Goal: Task Accomplishment & Management: Complete application form

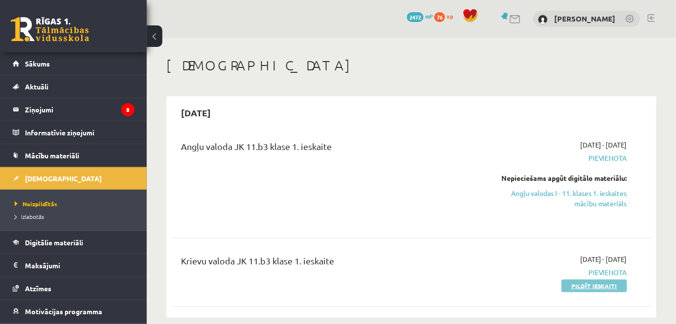
click at [572, 282] on link "Pildīt ieskaiti" at bounding box center [594, 286] width 66 height 13
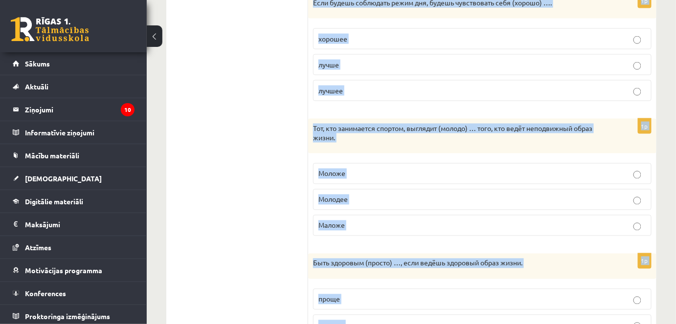
scroll to position [538, 0]
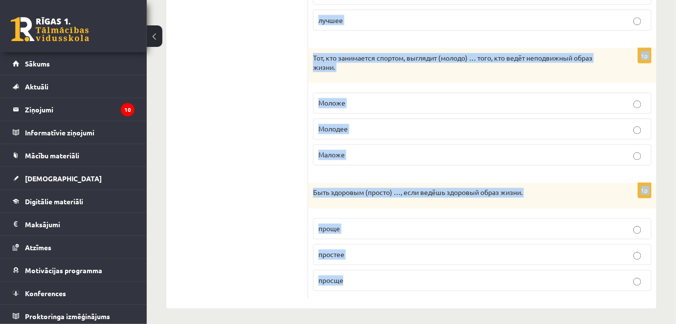
drag, startPoint x: 317, startPoint y: 74, endPoint x: 517, endPoint y: 286, distance: 292.2
copy form "Loremips dolorsitam conse adipiscingeli seddoei. 1t Incidi utlabore etdol (magn…"
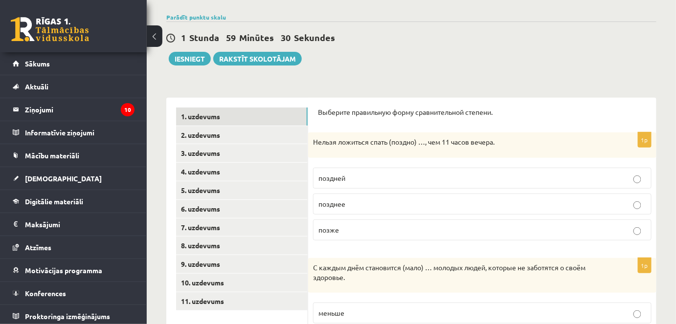
scroll to position [78, 0]
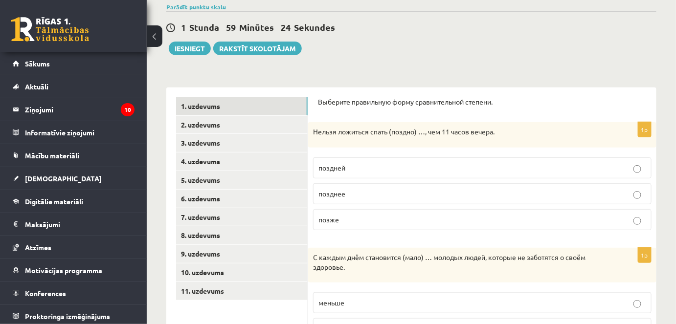
click at [342, 215] on p "позже" at bounding box center [482, 220] width 328 height 10
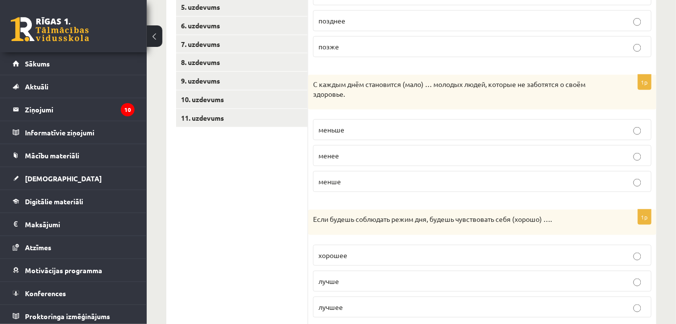
scroll to position [253, 0]
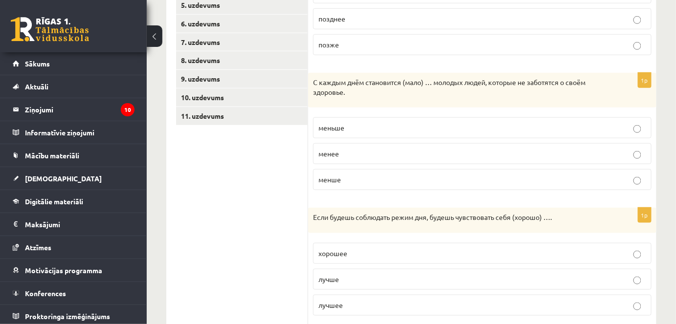
click at [193, 131] on ul "1. uzdevums 2. uzdevums 3. uzdevums 4. uzdevums 5. uzdevums 6. uzdevums 7. uzde…" at bounding box center [242, 253] width 132 height 662
click at [335, 125] on span "меньше" at bounding box center [331, 127] width 26 height 9
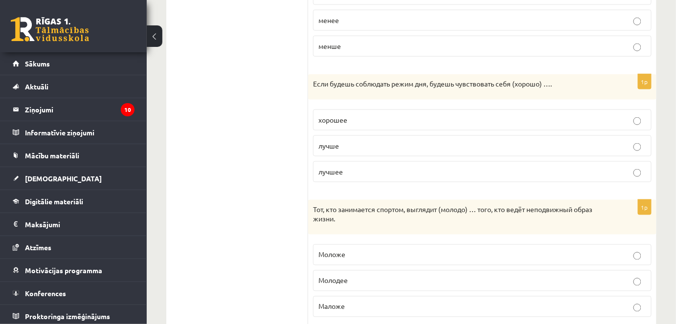
scroll to position [395, 0]
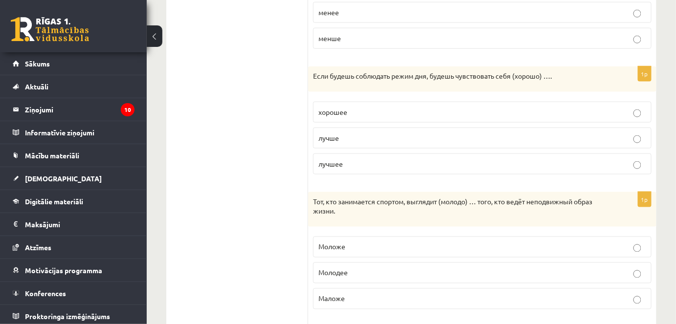
click at [331, 133] on span "лучше" at bounding box center [328, 137] width 21 height 9
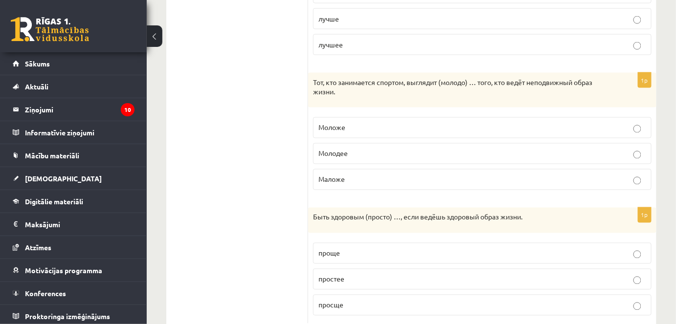
scroll to position [517, 0]
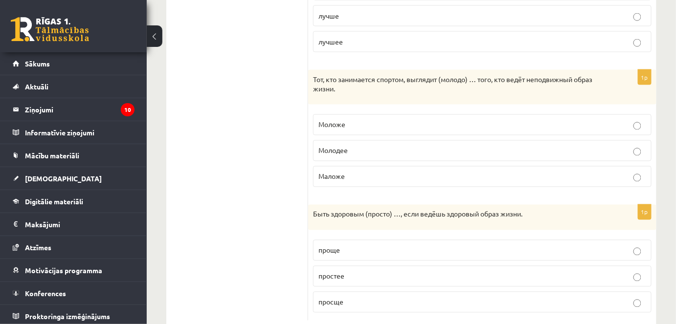
click at [345, 121] on p "Моложе" at bounding box center [482, 125] width 328 height 10
click at [392, 254] on label "проще" at bounding box center [482, 250] width 338 height 21
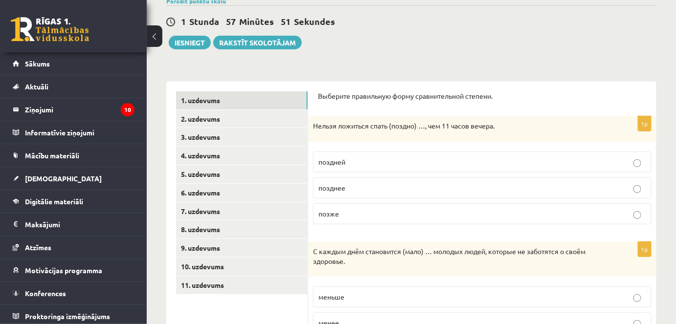
scroll to position [90, 0]
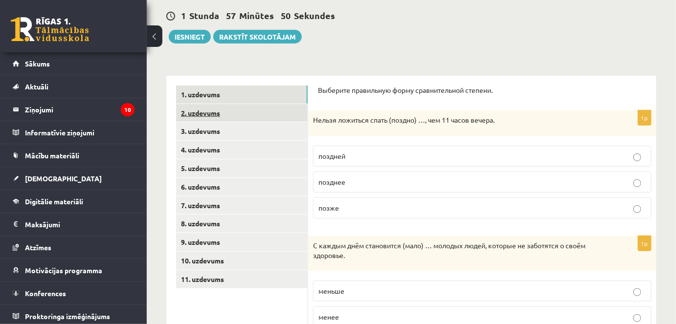
click at [221, 109] on link "2. uzdevums" at bounding box center [242, 113] width 132 height 18
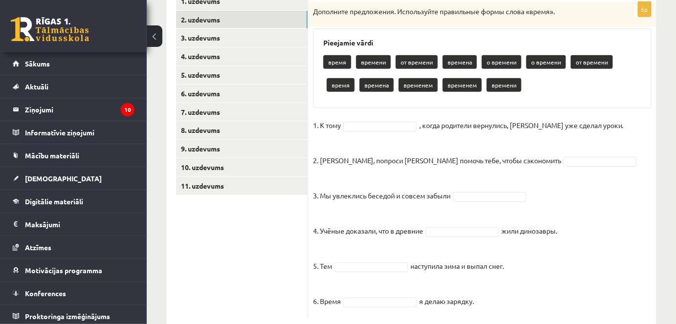
scroll to position [207, 0]
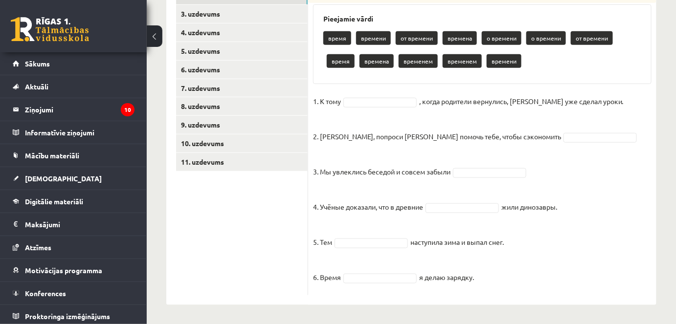
drag, startPoint x: 314, startPoint y: 59, endPoint x: 509, endPoint y: 282, distance: 296.6
click at [509, 282] on div "6p Дополните предложения. Используйте правильные формы слова «время». Pieejamie…" at bounding box center [482, 136] width 348 height 317
copy div "Loremipsu dolorsitame. Consectetur adipiscing elits doeiu «tempo». Incididun ut…"
click at [285, 244] on ul "1. uzdevums 2. uzdevums 3. uzdevums 4. uzdevums 5. uzdevums 6. uzdevums 7. uzde…" at bounding box center [242, 131] width 132 height 327
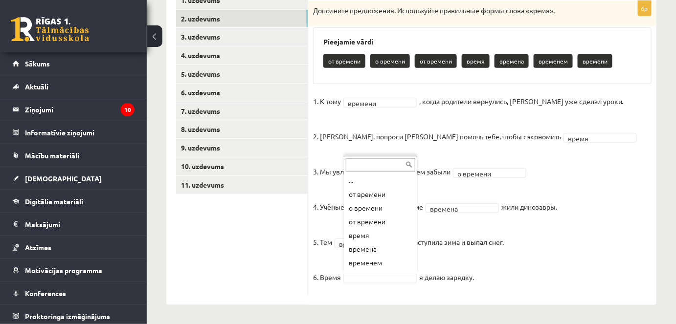
scroll to position [12, 0]
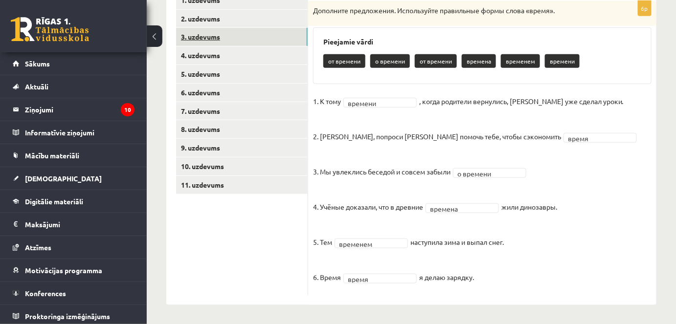
click at [231, 41] on link "3. uzdevums" at bounding box center [242, 37] width 132 height 18
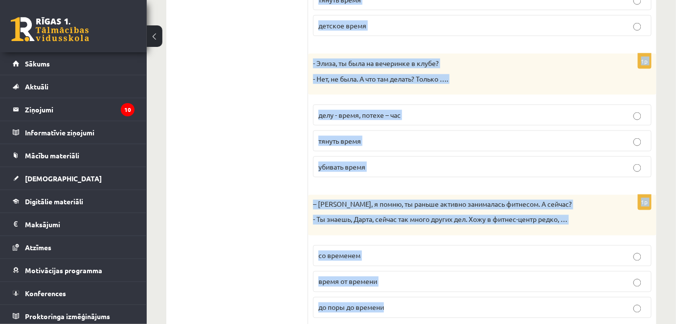
scroll to position [465, 0]
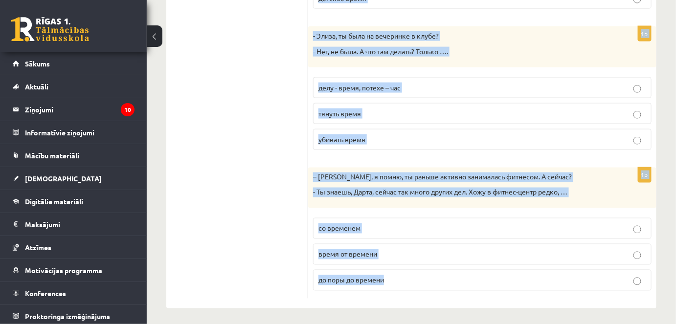
drag, startPoint x: 316, startPoint y: 22, endPoint x: 428, endPoint y: 279, distance: 280.2
click at [428, 279] on div "Дополните мини-диалоги. Выберите верный фразеологизм. 1p – Я потерял ключи от к…" at bounding box center [482, 4] width 348 height 608
copy form "Loremipsu dolo-sitamet. Consecte adipis elitseddoeiu. 5t – I utlabor etdol ma a…"
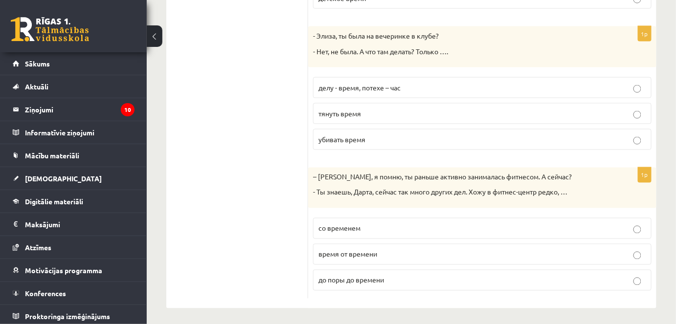
click at [217, 254] on ul "1. uzdevums 2. uzdevums 3. uzdevums 4. uzdevums 5. uzdevums 6. uzdevums 7. uzde…" at bounding box center [242, 4] width 132 height 589
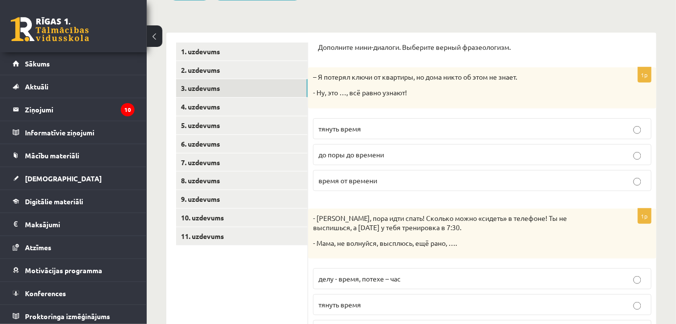
scroll to position [130, 0]
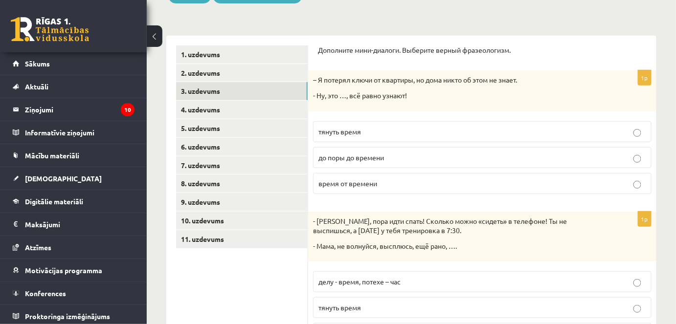
click at [519, 159] on p "до поры до времени" at bounding box center [482, 158] width 328 height 10
click at [347, 304] on span "тянуть время" at bounding box center [339, 307] width 43 height 9
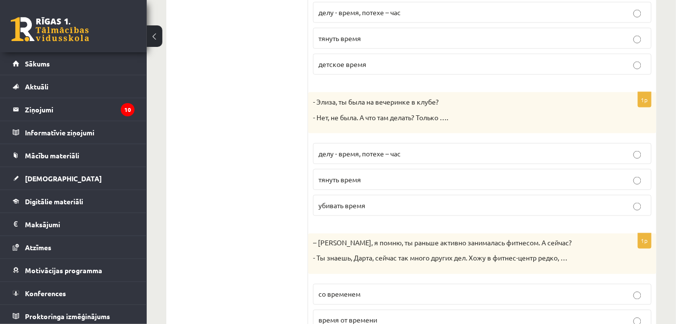
scroll to position [400, 0]
click at [345, 195] on label "убивать время" at bounding box center [482, 204] width 338 height 21
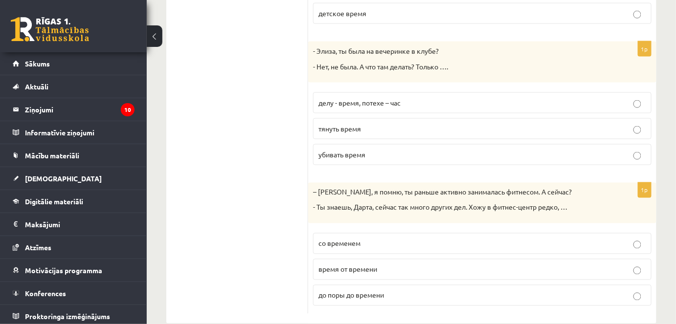
scroll to position [465, 0]
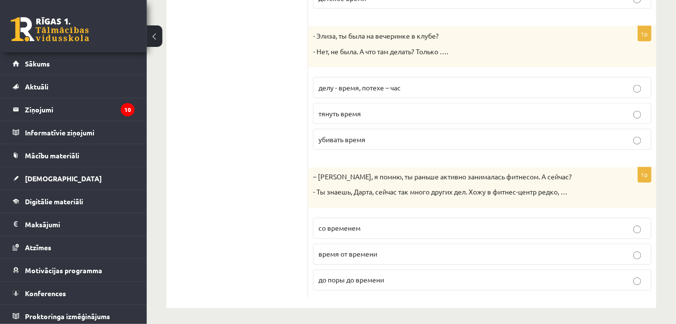
click at [371, 258] on label "время от времени" at bounding box center [482, 254] width 338 height 21
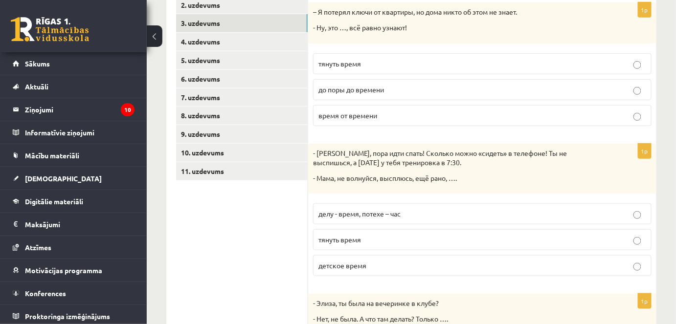
scroll to position [196, 0]
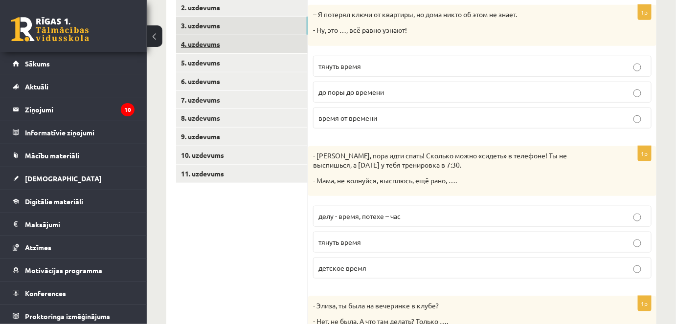
click at [239, 50] on link "4. uzdevums" at bounding box center [242, 44] width 132 height 18
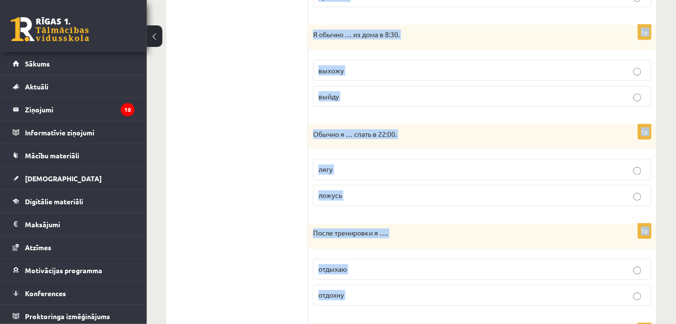
scroll to position [688, 0]
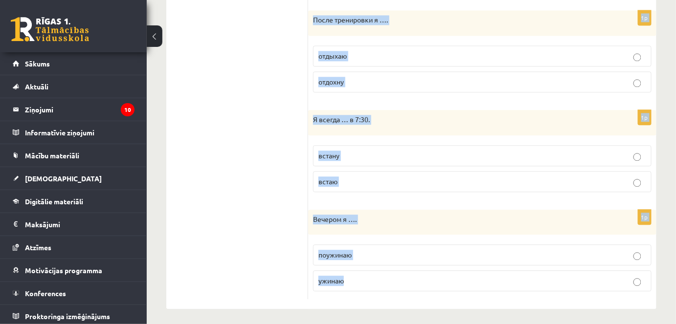
drag, startPoint x: 314, startPoint y: 70, endPoint x: 486, endPoint y: 277, distance: 268.7
copy form "Loremips dolorsitam conse adipisc (ELI / SE). 6d E tempor … i 1:74. utlaboreet …"
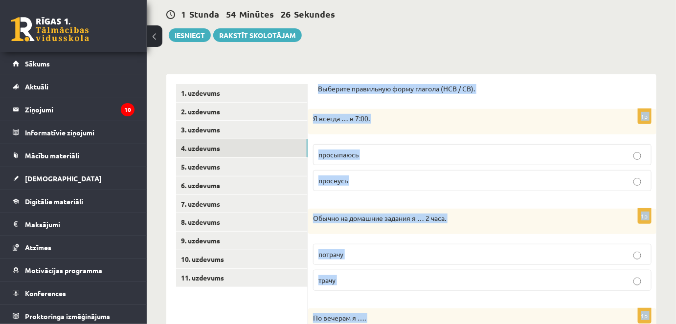
scroll to position [79, 0]
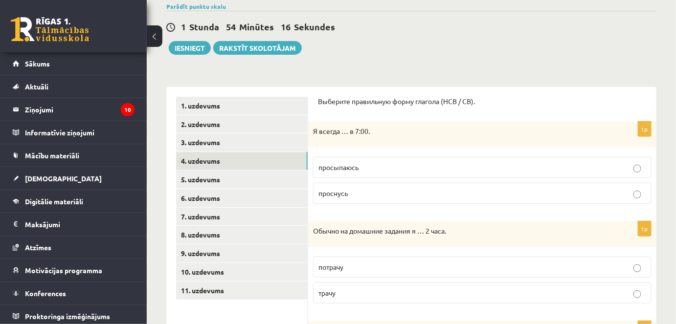
click at [364, 171] on p "просыпаюсь" at bounding box center [482, 167] width 328 height 10
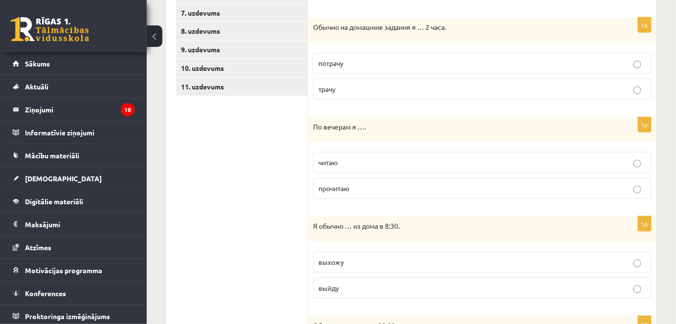
scroll to position [285, 0]
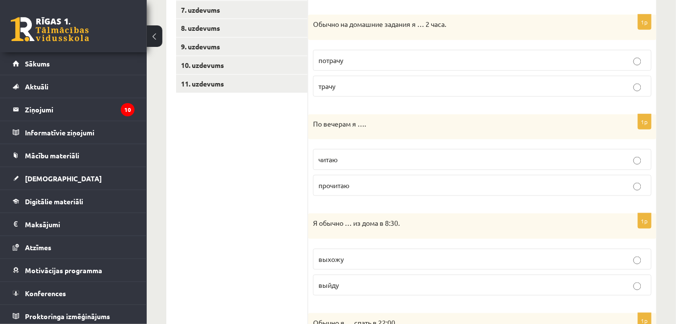
click at [338, 86] on p "трачу" at bounding box center [482, 86] width 328 height 10
click at [342, 159] on p "читаю" at bounding box center [482, 159] width 328 height 10
click at [390, 266] on label "выхожу" at bounding box center [482, 259] width 338 height 21
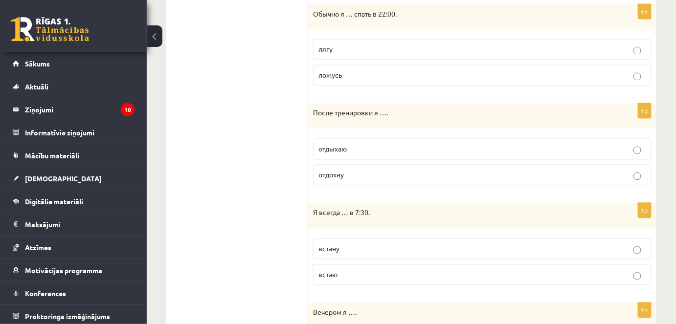
scroll to position [596, 0]
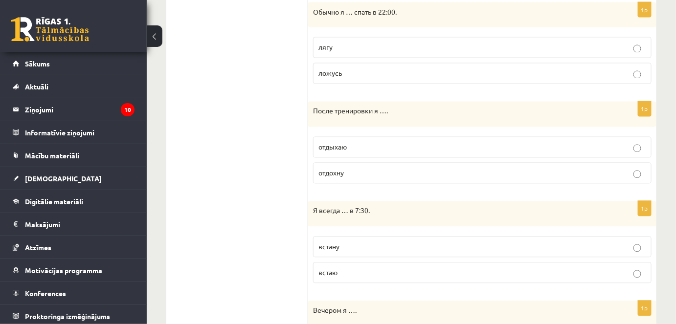
click at [331, 72] on span "ложусь" at bounding box center [329, 73] width 23 height 9
click at [351, 145] on p "отдыхаю" at bounding box center [482, 147] width 328 height 10
click at [340, 268] on p "встаю" at bounding box center [482, 273] width 328 height 10
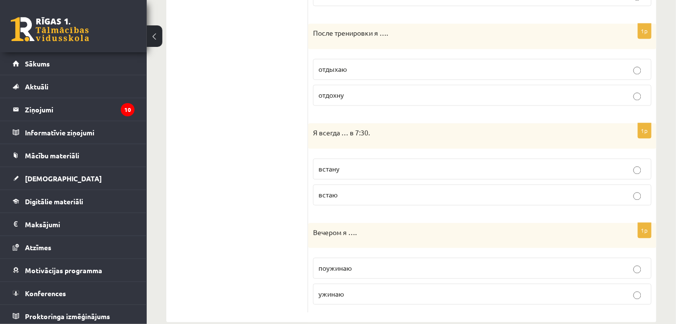
scroll to position [688, 0]
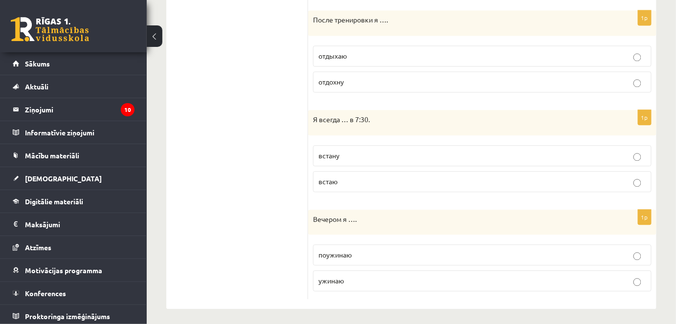
click at [444, 282] on p "ужинаю" at bounding box center [482, 281] width 328 height 10
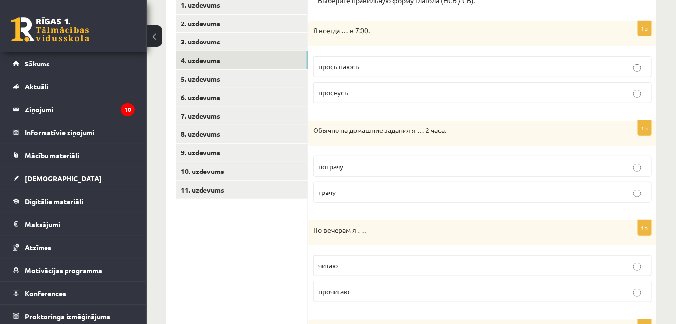
scroll to position [178, 0]
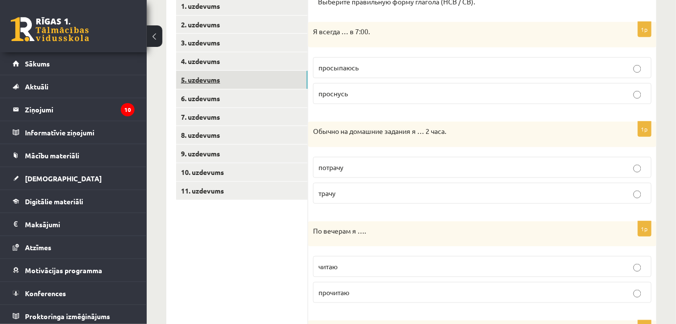
click at [253, 75] on link "5. uzdevums" at bounding box center [242, 80] width 132 height 18
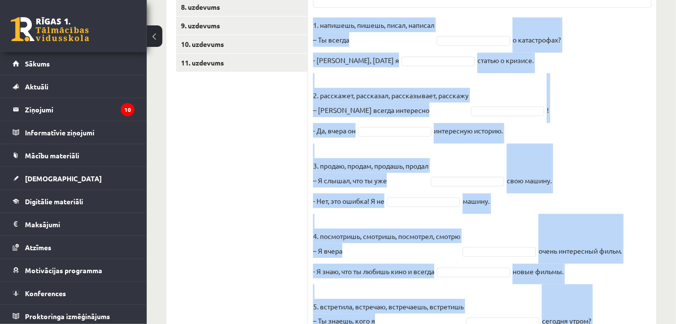
scroll to position [371, 0]
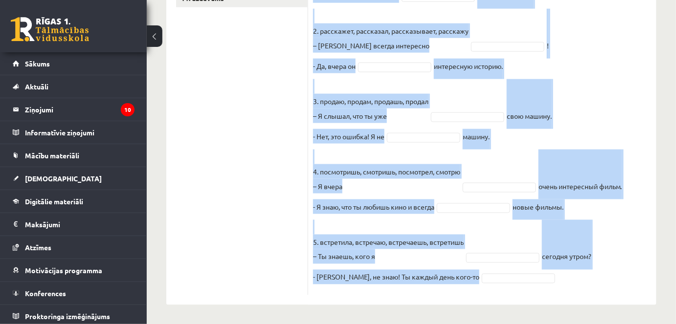
drag, startPoint x: 312, startPoint y: 47, endPoint x: 528, endPoint y: 294, distance: 328.5
click at [528, 294] on div "10p Выберите правильную форму глагола (НСВ / СВ). Pieejamie vārdi продашь напиш…" at bounding box center [482, 54] width 348 height 481
copy div "Loremips dolorsitam conse adipisc (ELI / SE). Doeiusmod tempo incidid utlabore …"
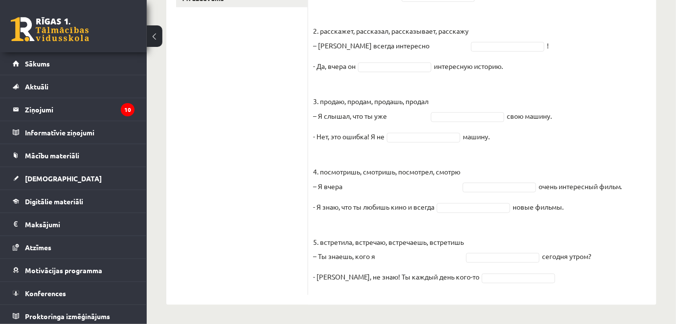
click at [237, 73] on ul "1. uzdevums 2. uzdevums 3. uzdevums 4. uzdevums 5. uzdevums 6. uzdevums 7. uzde…" at bounding box center [242, 49] width 132 height 491
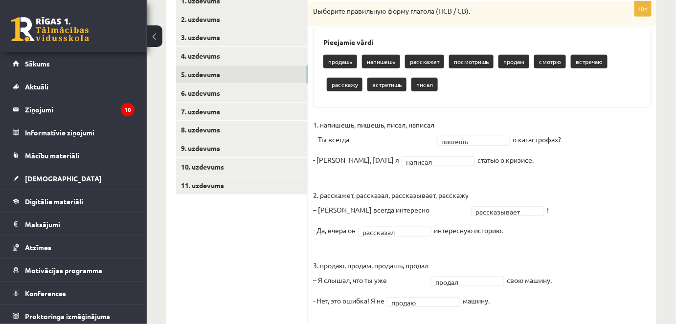
scroll to position [175, 0]
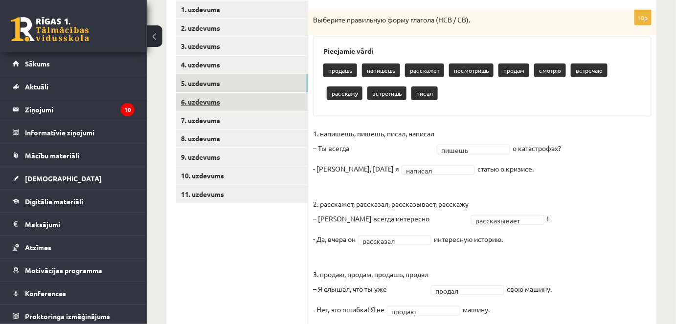
click at [251, 94] on link "6. uzdevums" at bounding box center [242, 102] width 132 height 18
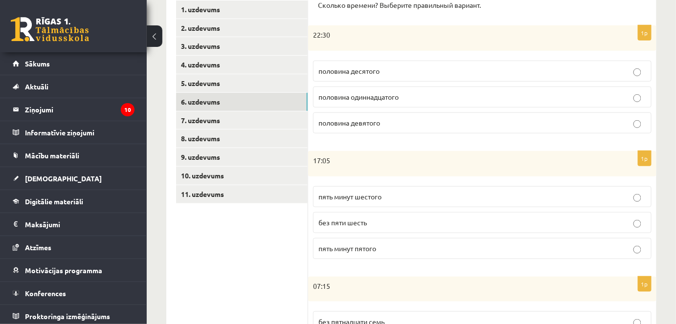
drag, startPoint x: 251, startPoint y: 94, endPoint x: 456, endPoint y: 216, distance: 238.3
click at [456, 216] on div "**********" at bounding box center [411, 322] width 490 height 662
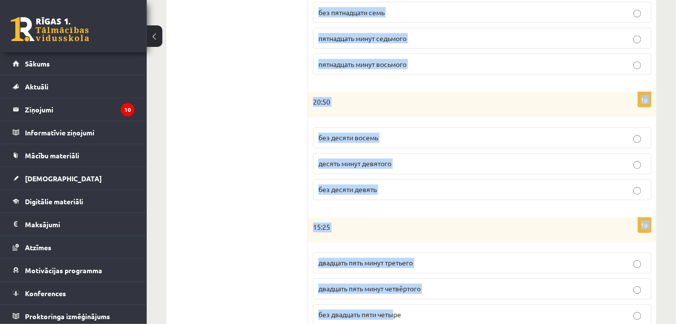
scroll to position [519, 0]
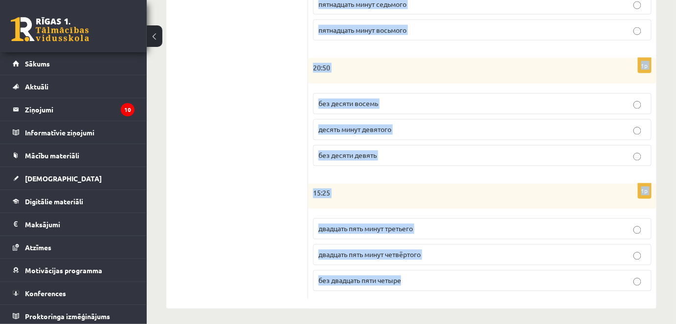
drag, startPoint x: 318, startPoint y: 109, endPoint x: 413, endPoint y: 289, distance: 203.8
copy form "Loremip dolorsi? Ametcons adipiscing elitsed. 8d 10:19 eiusmodt incididu utlabo…"
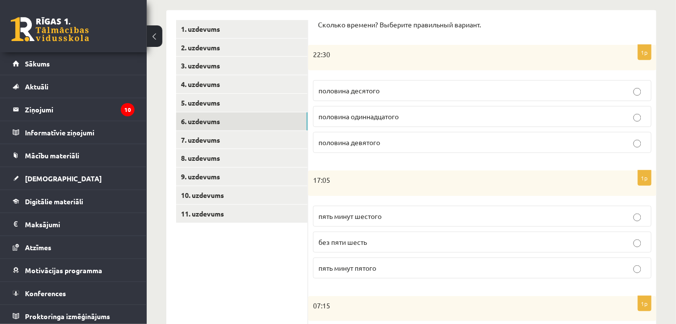
scroll to position [156, 0]
click at [422, 119] on p "половина одиннадцатого" at bounding box center [482, 115] width 328 height 10
click at [406, 217] on p "пять минут шестого" at bounding box center [482, 215] width 328 height 10
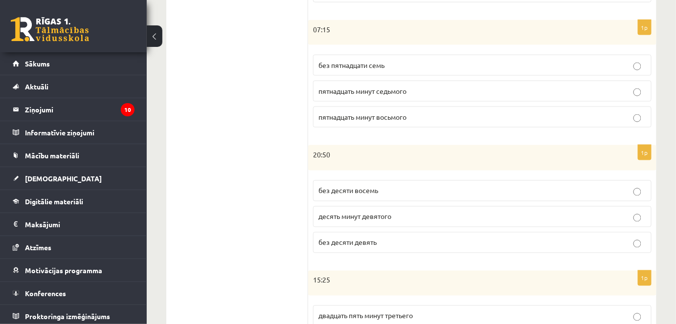
scroll to position [436, 0]
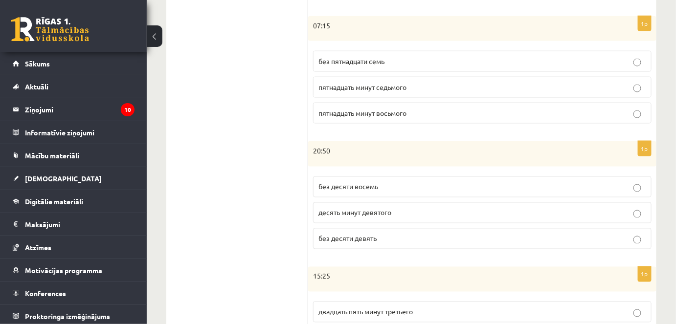
click at [422, 112] on p "пятнадцать минут восьмого" at bounding box center [482, 113] width 328 height 10
click at [397, 234] on p "без десяти девять" at bounding box center [482, 239] width 328 height 10
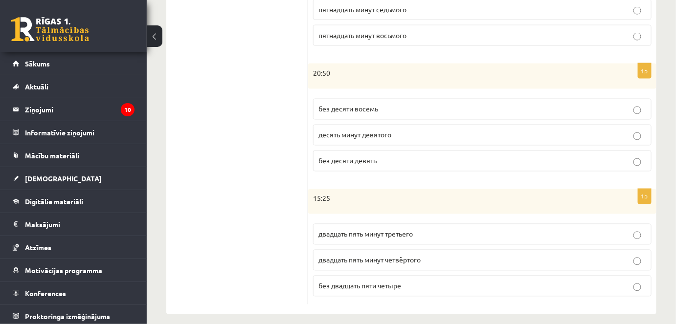
scroll to position [519, 0]
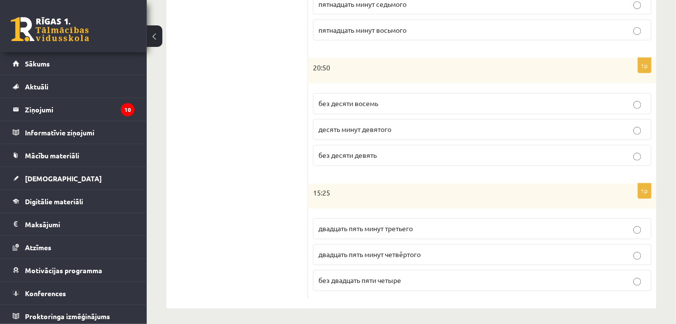
click at [508, 251] on p "двадцать пять минут четвёртого" at bounding box center [482, 255] width 328 height 10
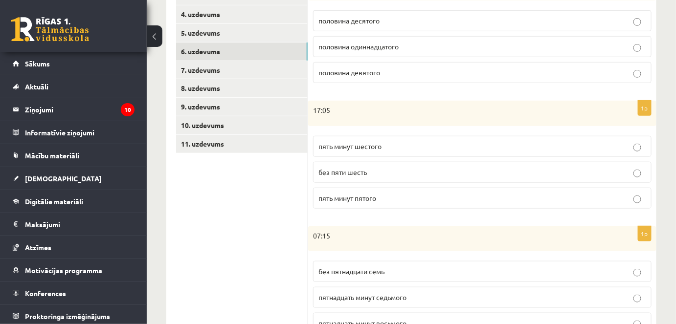
scroll to position [221, 0]
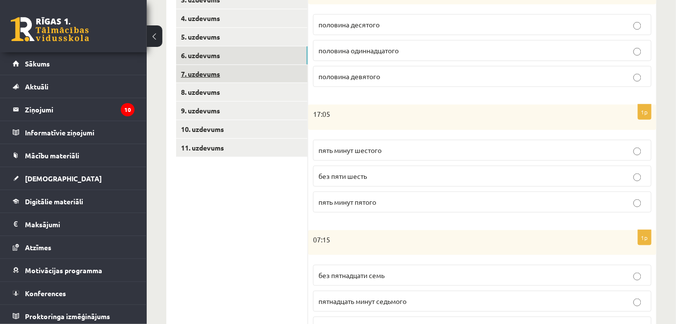
click at [224, 71] on link "7. uzdevums" at bounding box center [242, 74] width 132 height 18
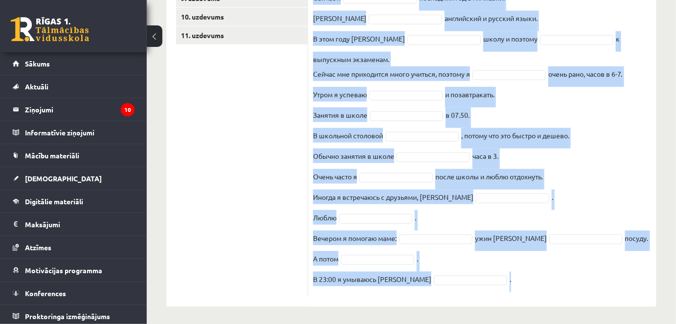
scroll to position [336, 0]
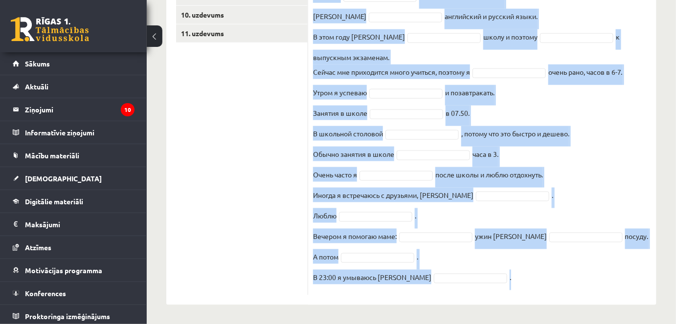
drag, startPoint x: 312, startPoint y: 33, endPoint x: 554, endPoint y: 276, distance: 343.6
click at [554, 276] on div "16p Выберите правильную форму глагола Pieejamie vārdi обедаю начинаются кататьс…" at bounding box center [482, 72] width 348 height 446
copy div "Loremips dolorsitam conse adipisc Elitseddo eiusm tempor incididunt utlabore et…"
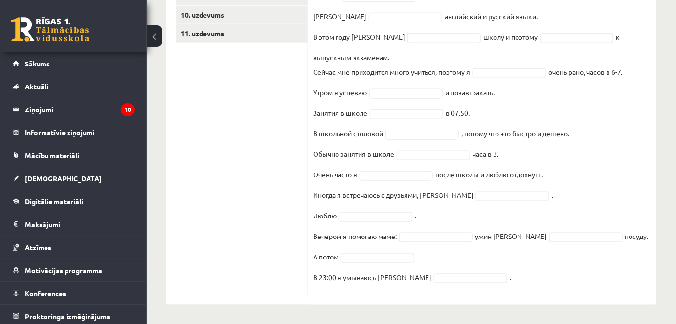
click at [299, 79] on ul "1. uzdevums 2. uzdevums 3. uzdevums 4. uzdevums 5. uzdevums 6. uzdevums 7. uzde…" at bounding box center [242, 68] width 132 height 456
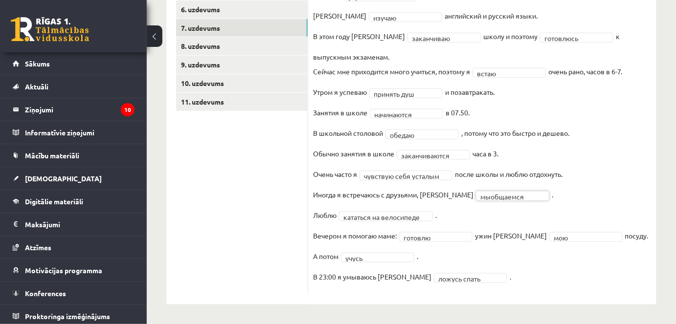
scroll to position [267, 0]
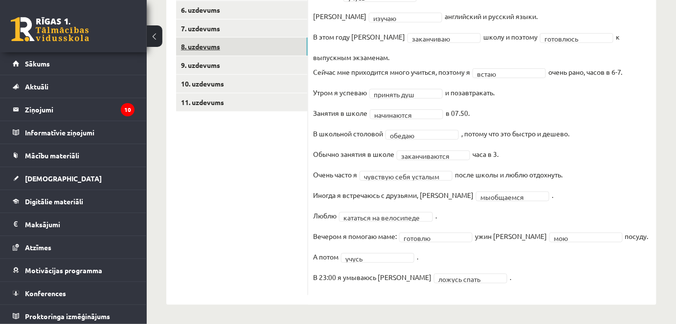
click at [221, 50] on link "8. uzdevums" at bounding box center [242, 47] width 132 height 18
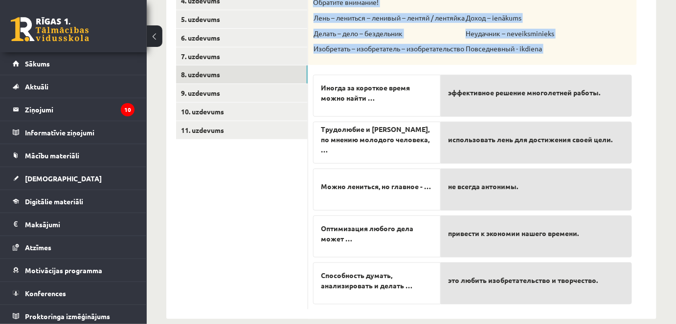
scroll to position [252, 0]
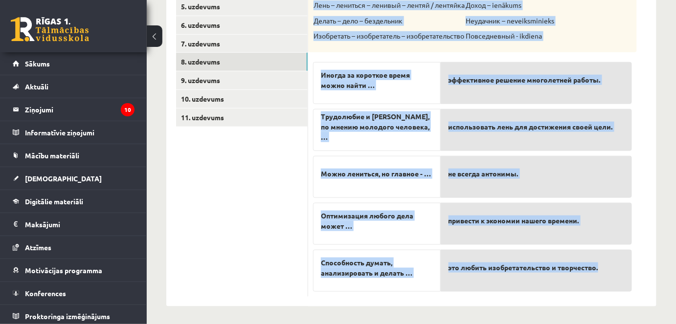
drag, startPoint x: 312, startPoint y: 65, endPoint x: 618, endPoint y: 278, distance: 372.7
click at [618, 278] on div "5p Прослушайте текст и соедините начало и конец предложений. [URL][DOMAIN_NAME]…" at bounding box center [472, 115] width 329 height 363
copy div "Loremipsumd sitam c adipiscin elitse d eiusm temporincid. utlab://etd.magnaali.…"
click at [665, 230] on div "Krievu valoda JK 11.b3 klase 1. ieskaite , [PERSON_NAME] (11.b3 JK) Parādīt pun…" at bounding box center [411, 56] width 529 height 540
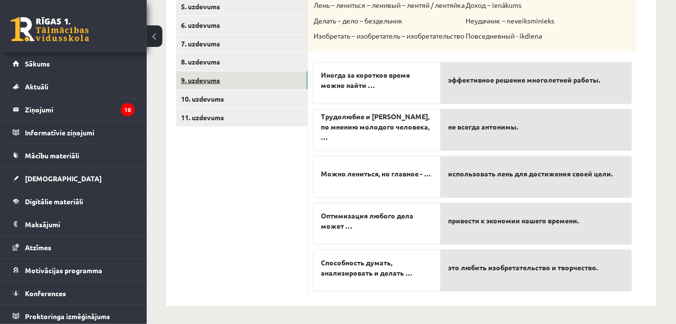
click at [292, 72] on link "9. uzdevums" at bounding box center [242, 80] width 132 height 18
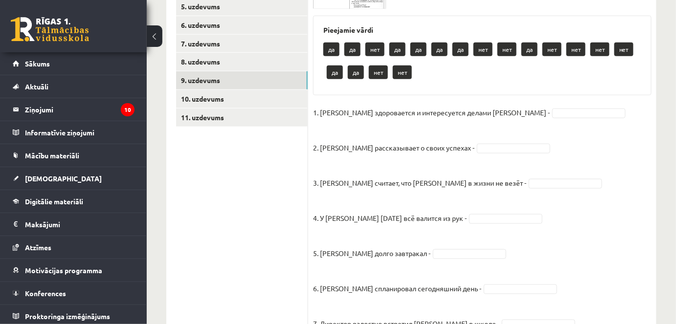
click at [321, 31] on div "Pieejamie vārdi да да нет да да да да нет нет да нет нет нет нет да да нет нет" at bounding box center [482, 56] width 338 height 80
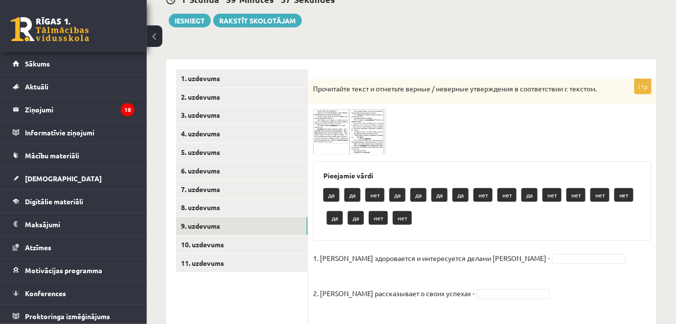
scroll to position [105, 0]
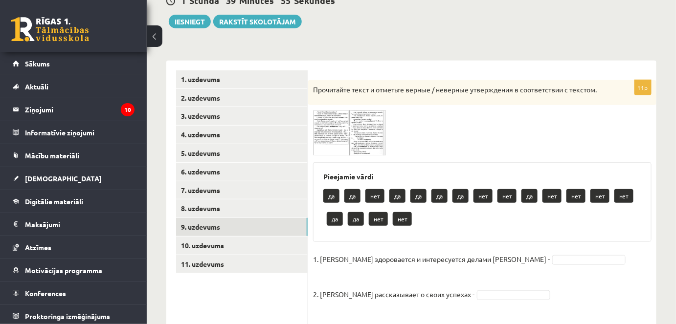
click at [339, 127] on img at bounding box center [349, 132] width 73 height 45
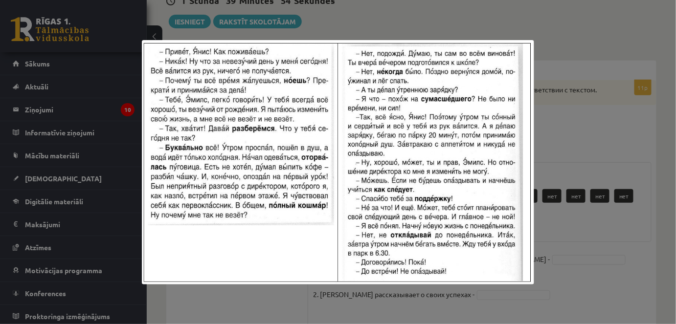
click at [566, 120] on div at bounding box center [338, 162] width 676 height 324
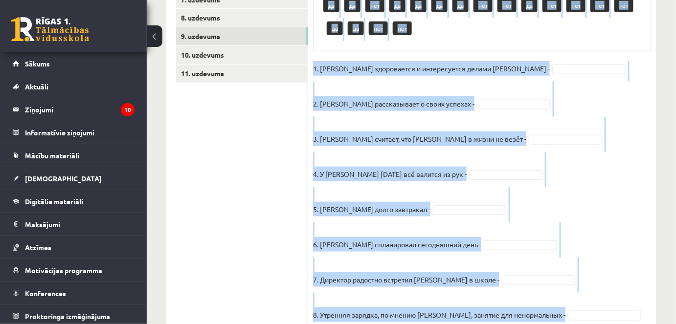
scroll to position [454, 0]
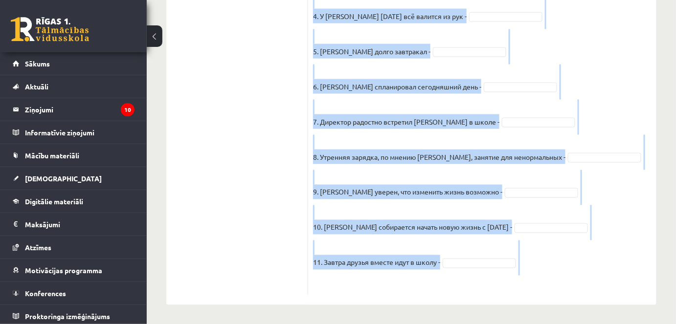
drag, startPoint x: 310, startPoint y: 88, endPoint x: 601, endPoint y: 285, distance: 351.3
click at [601, 285] on div "11p Прочитайте текст и отметьте верные / неверные утверждения в соответствии с …" at bounding box center [482, 14] width 348 height 564
copy div "Loremipsum dolor s ametcons adipis / elitsedd eiusmodtemp i utlaboreetdo m aliq…"
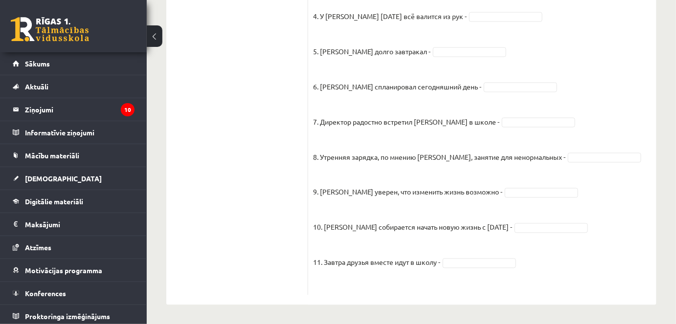
click at [257, 95] on ul "1. uzdevums 2. uzdevums 3. uzdevums 4. uzdevums 5. uzdevums 6. uzdevums 7. uzde…" at bounding box center [242, 8] width 132 height 573
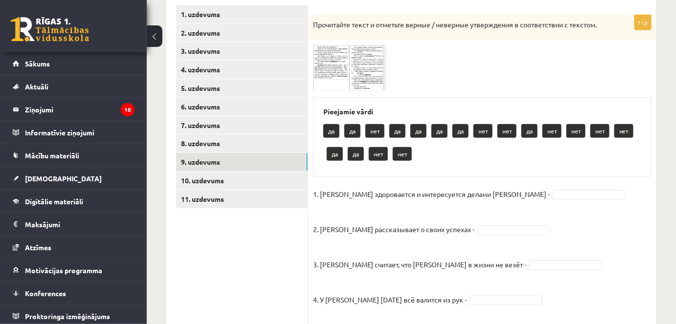
scroll to position [168, 0]
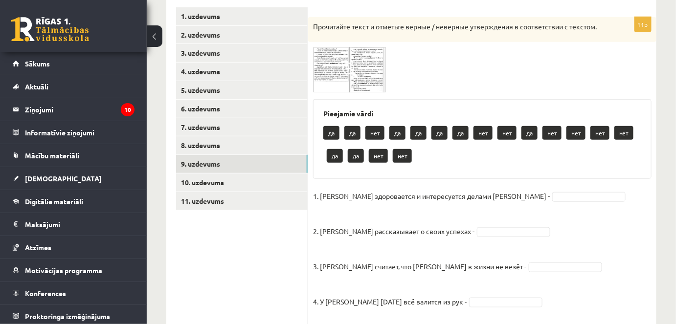
click at [359, 65] on img at bounding box center [349, 69] width 73 height 45
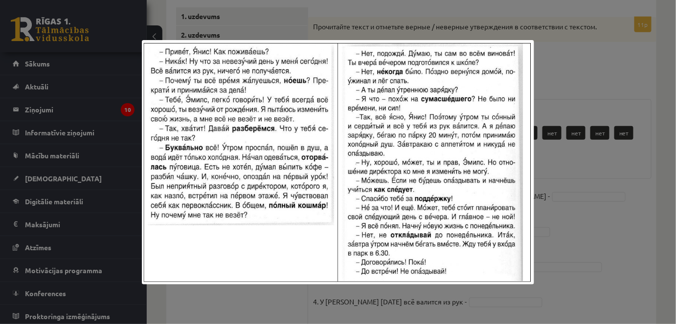
click at [575, 151] on div at bounding box center [338, 162] width 676 height 324
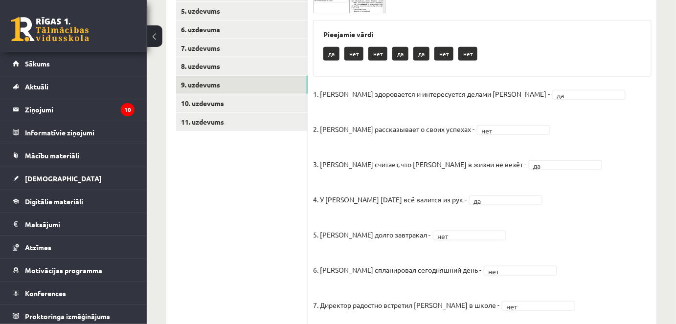
scroll to position [240, 0]
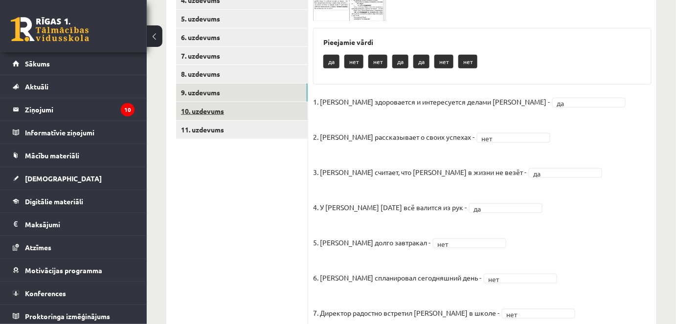
click at [239, 109] on link "10. uzdevums" at bounding box center [242, 111] width 132 height 18
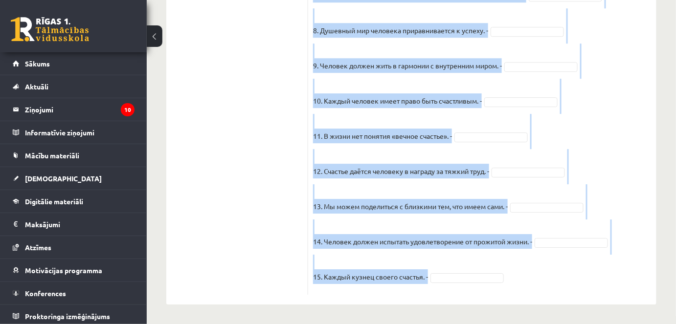
scroll to position [941, 0]
drag, startPoint x: 310, startPoint y: 48, endPoint x: 628, endPoint y: 345, distance: 434.4
copy div "Loremipsum dolor s ametcons adipis / elitsedd eiusmodtemp i utlaboreetdo m aliq…"
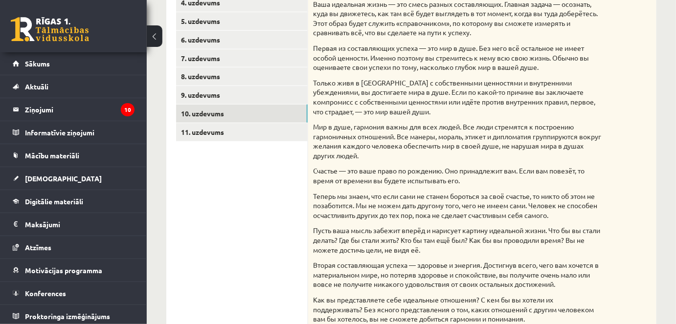
scroll to position [232, 0]
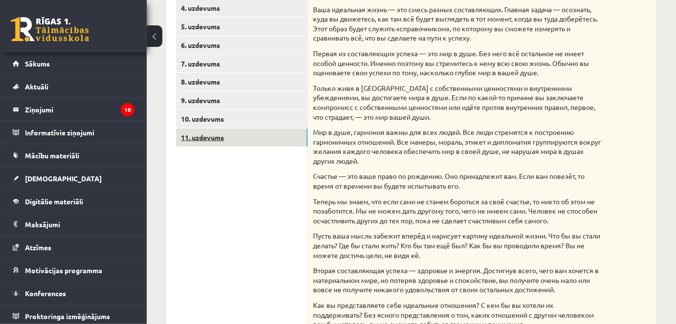
click at [248, 136] on link "11. uzdevums" at bounding box center [242, 138] width 132 height 18
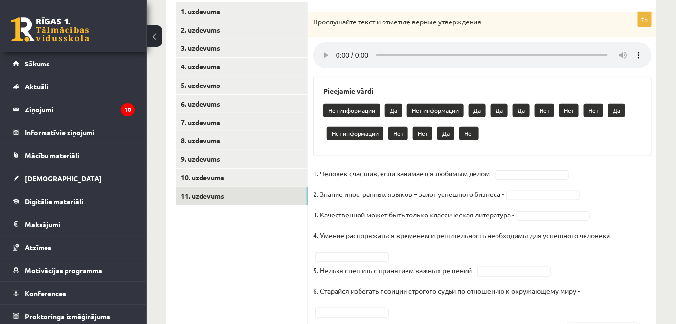
scroll to position [172, 0]
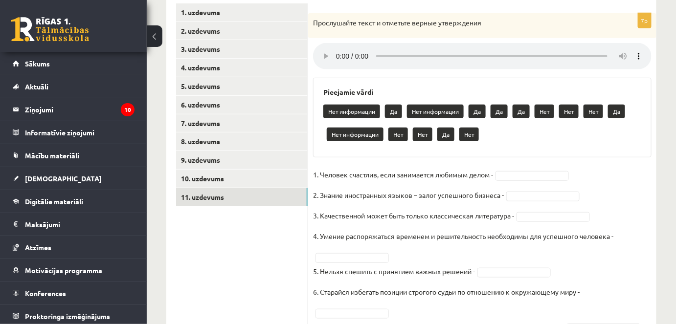
click at [652, 68] on div "7p Прослушайте текст и отметьте верные утверждения Pieejamie vārdi Нет информац…" at bounding box center [482, 179] width 348 height 332
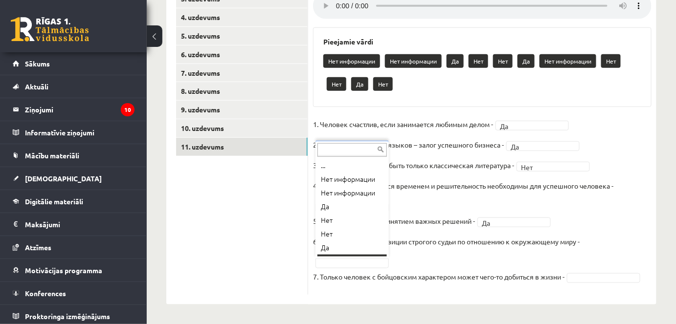
scroll to position [12, 0]
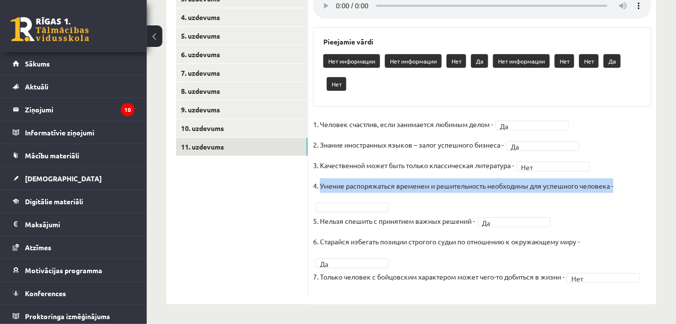
drag, startPoint x: 321, startPoint y: 185, endPoint x: 546, endPoint y: 194, distance: 225.1
click at [546, 194] on fieldset "1. Человек счастлив, если занимается любимым делом - Да ** 2. Знание иностранны…" at bounding box center [482, 203] width 338 height 173
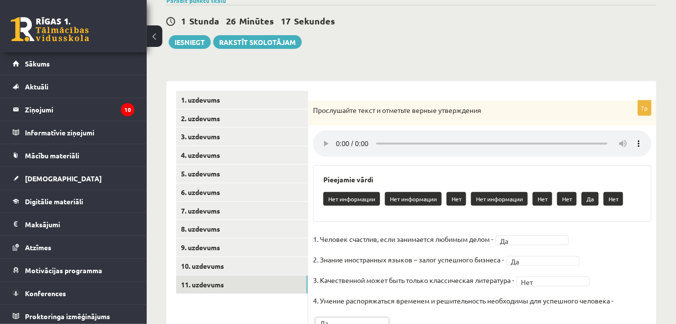
scroll to position [87, 0]
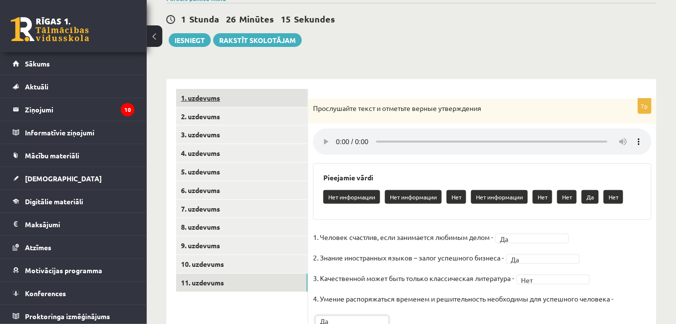
click at [216, 98] on link "1. uzdevums" at bounding box center [242, 98] width 132 height 18
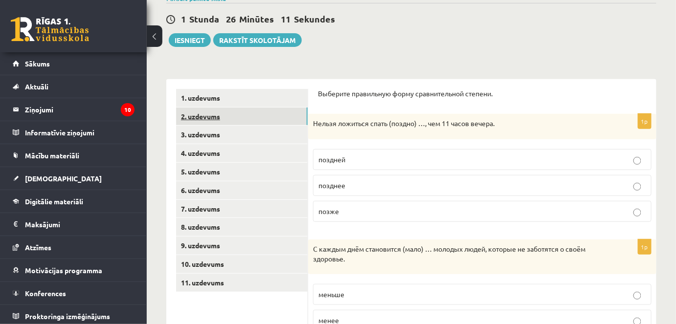
click at [203, 116] on link "2. uzdevums" at bounding box center [242, 117] width 132 height 18
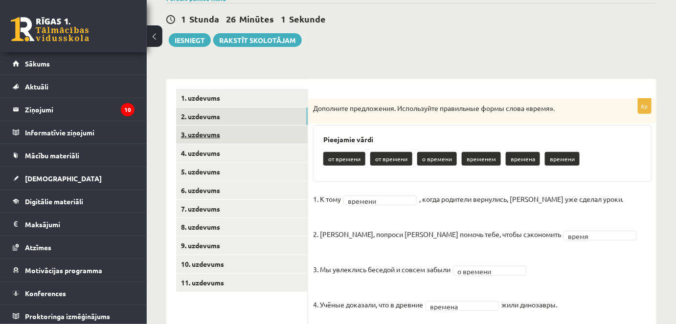
click at [222, 135] on link "3. uzdevums" at bounding box center [242, 135] width 132 height 18
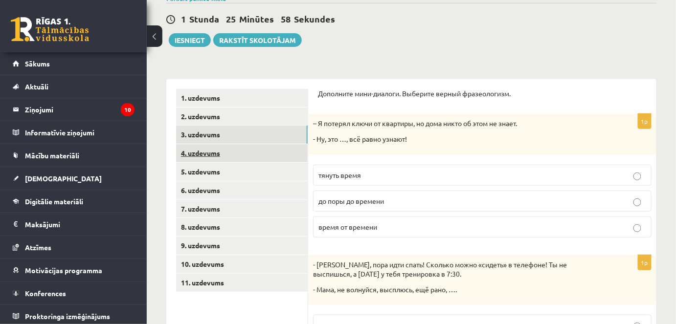
click at [209, 156] on link "4. uzdevums" at bounding box center [242, 153] width 132 height 18
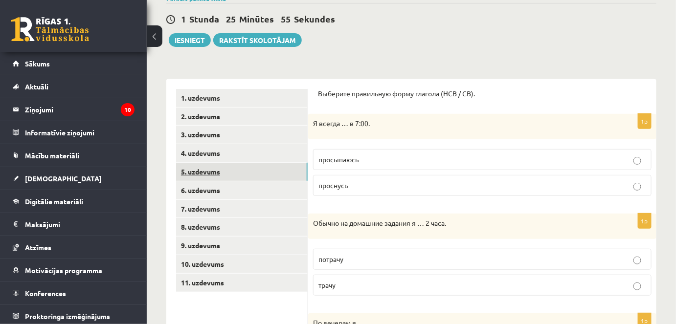
click at [208, 169] on link "5. uzdevums" at bounding box center [242, 172] width 132 height 18
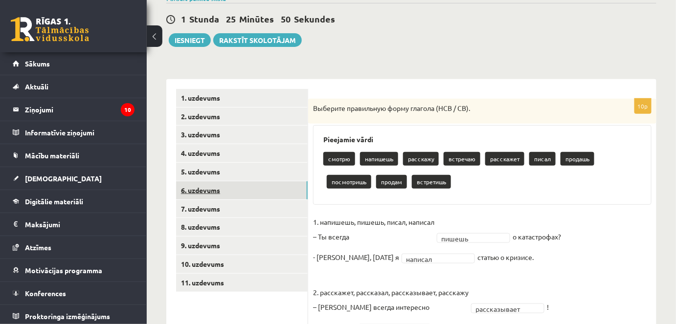
click at [205, 191] on link "6. uzdevums" at bounding box center [242, 190] width 132 height 18
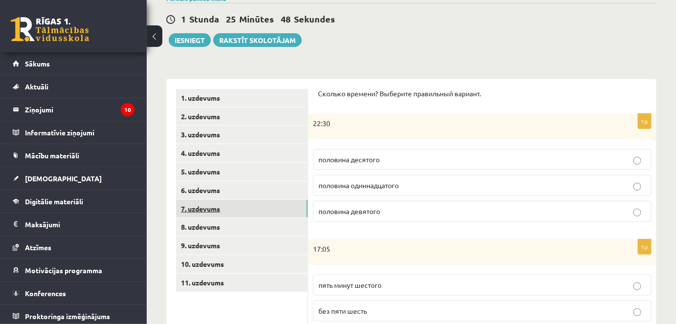
click at [208, 205] on link "7. uzdevums" at bounding box center [242, 209] width 132 height 18
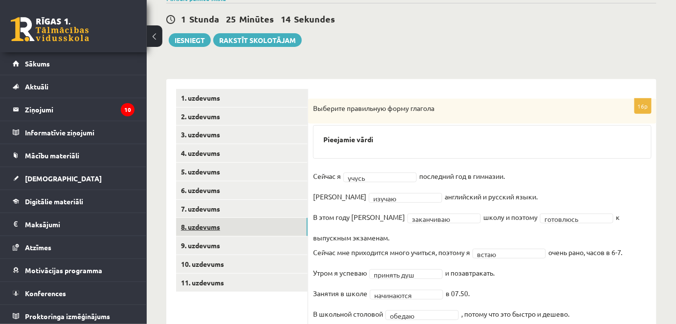
click at [206, 227] on link "8. uzdevums" at bounding box center [242, 227] width 132 height 18
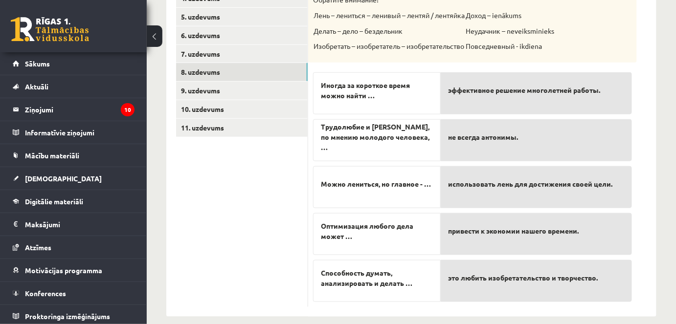
scroll to position [252, 0]
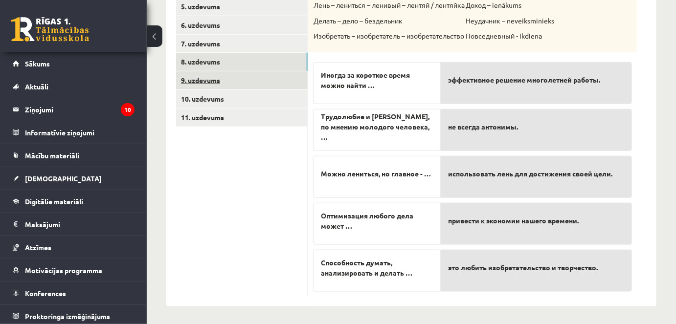
click at [226, 76] on link "9. uzdevums" at bounding box center [242, 80] width 132 height 18
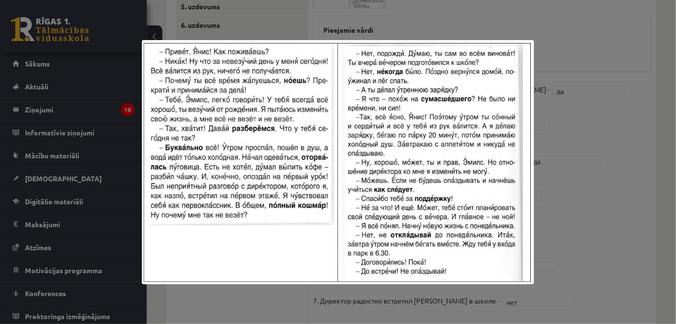
click at [465, 20] on div at bounding box center [338, 162] width 676 height 324
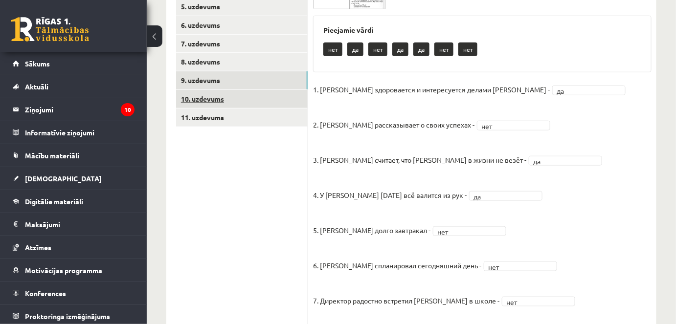
click at [226, 101] on link "10. uzdevums" at bounding box center [242, 99] width 132 height 18
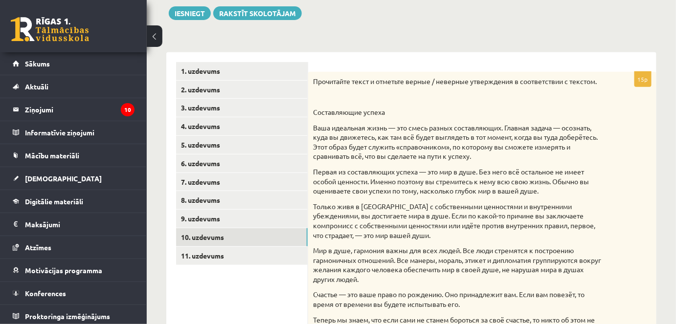
scroll to position [122, 0]
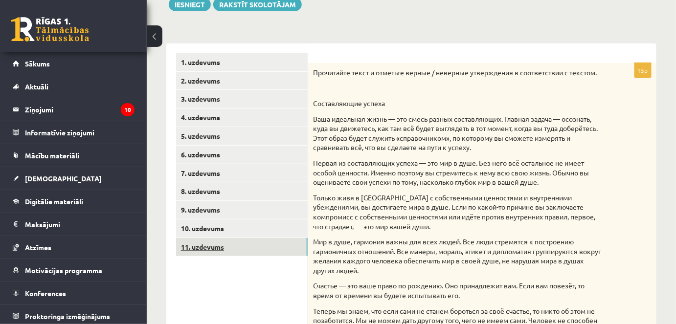
click at [209, 245] on link "11. uzdevums" at bounding box center [242, 247] width 132 height 18
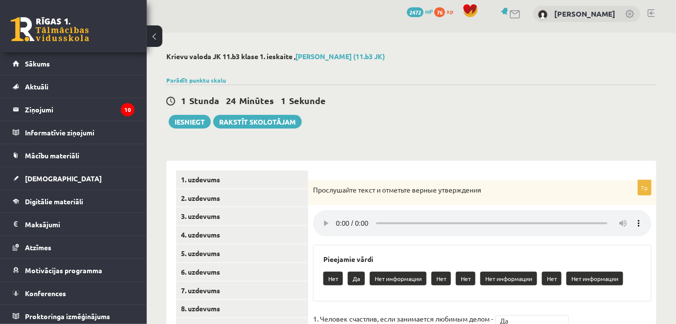
scroll to position [0, 0]
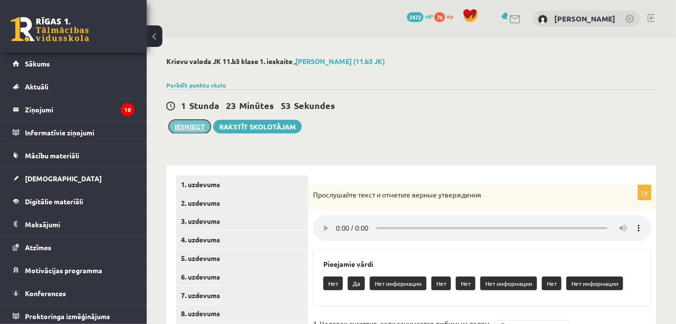
click at [194, 125] on button "Iesniegt" at bounding box center [190, 127] width 42 height 14
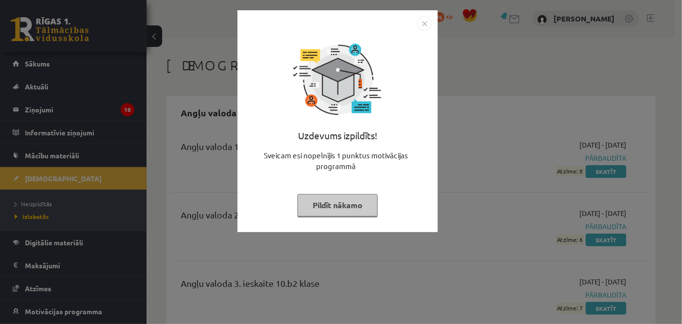
click at [428, 23] on img "Close" at bounding box center [424, 23] width 15 height 15
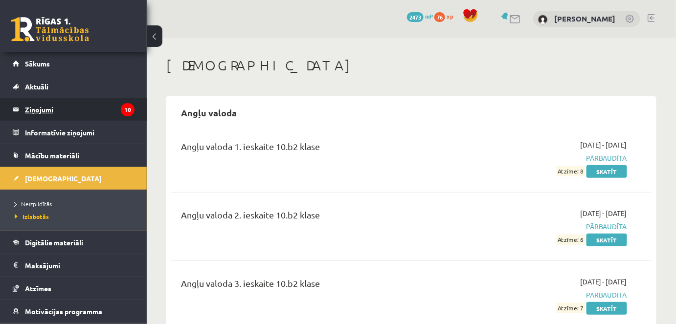
click at [53, 106] on legend "Ziņojumi 10" at bounding box center [80, 109] width 110 height 22
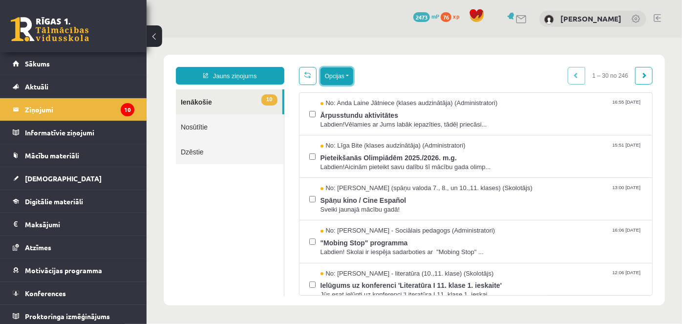
click at [338, 73] on button "Opcijas" at bounding box center [336, 76] width 33 height 18
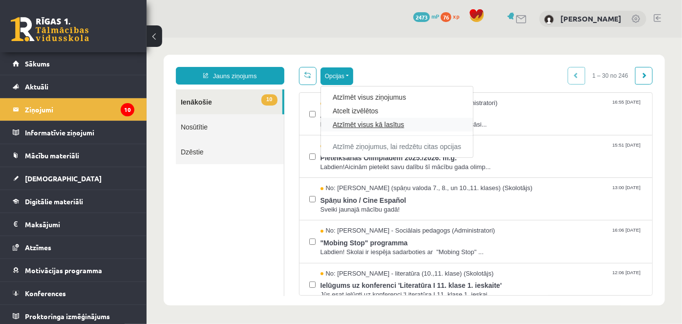
click at [364, 123] on link "Atzīmēt visus kā lasītus" at bounding box center [396, 124] width 129 height 10
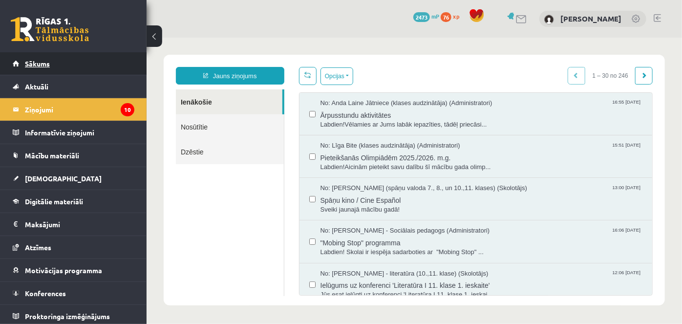
click at [32, 59] on link "Sākums" at bounding box center [74, 63] width 122 height 22
